Goal: Task Accomplishment & Management: Manage account settings

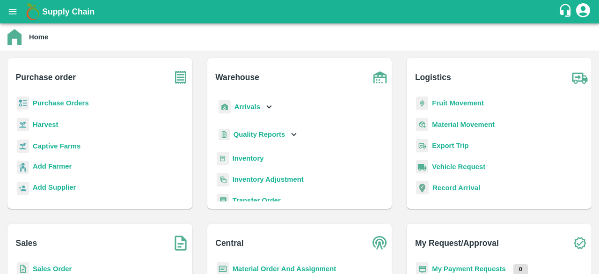
click at [63, 99] on b "Purchase Orders" at bounding box center [61, 102] width 56 height 7
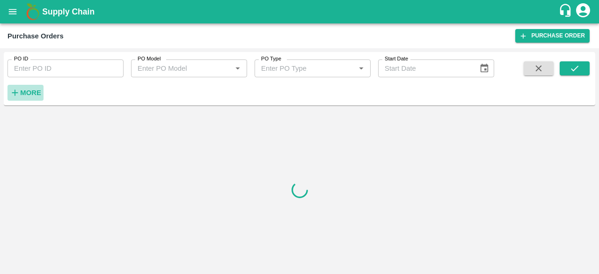
click at [31, 88] on h6 "More" at bounding box center [30, 93] width 21 height 12
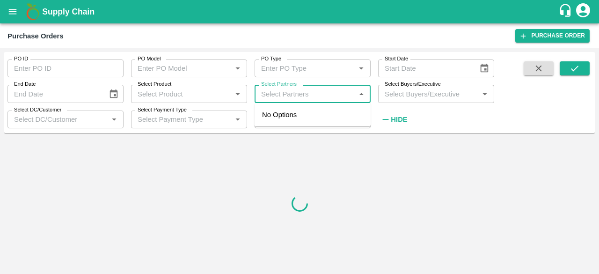
click at [299, 90] on input "Select Partners" at bounding box center [305, 94] width 95 height 12
paste input "9418244415"
type input "9418244415"
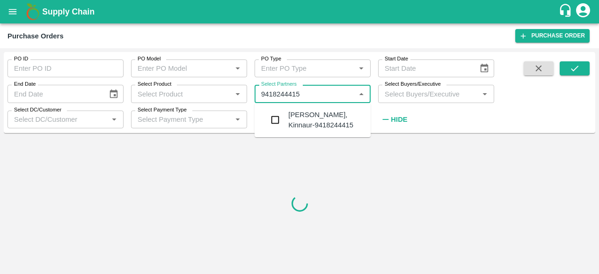
click at [294, 120] on div "[PERSON_NAME], Kinnaur-9418244415" at bounding box center [325, 120] width 75 height 21
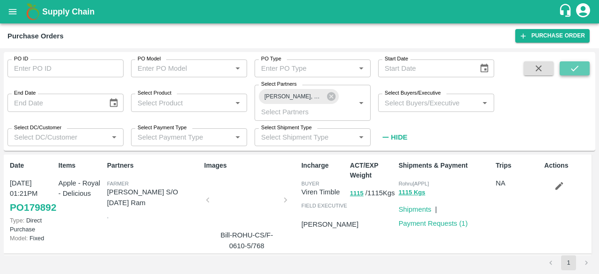
click at [576, 68] on icon "submit" at bounding box center [574, 69] width 7 height 6
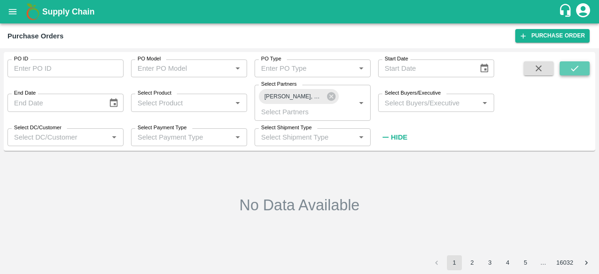
click at [579, 65] on icon "submit" at bounding box center [575, 68] width 10 height 10
